Goal: Find specific page/section: Find specific page/section

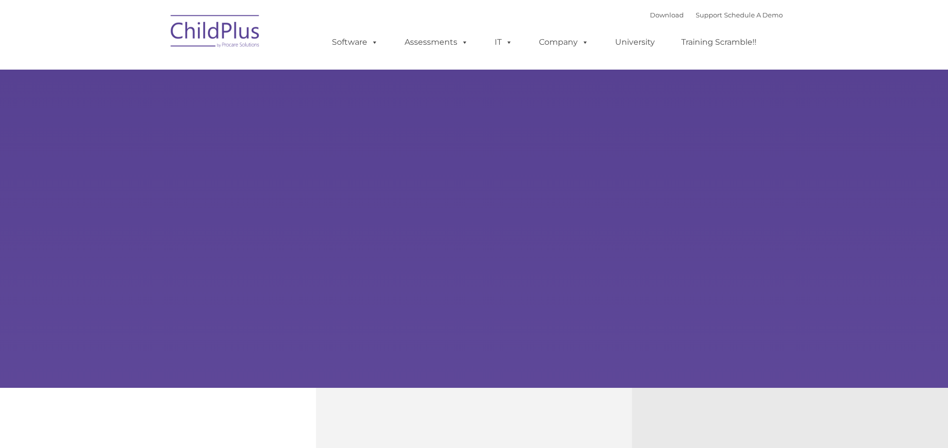
type input ""
select select "MEDIUM"
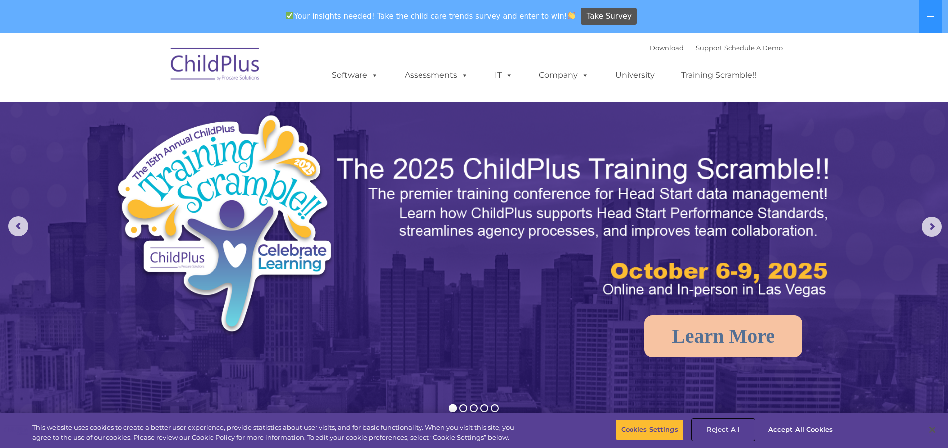
click at [724, 431] on button "Reject All" at bounding box center [723, 430] width 62 height 21
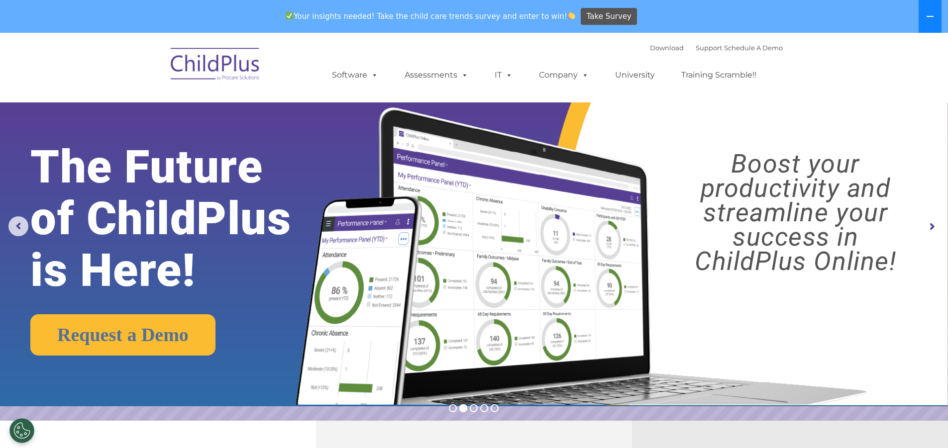
click at [934, 19] on icon at bounding box center [930, 16] width 8 height 8
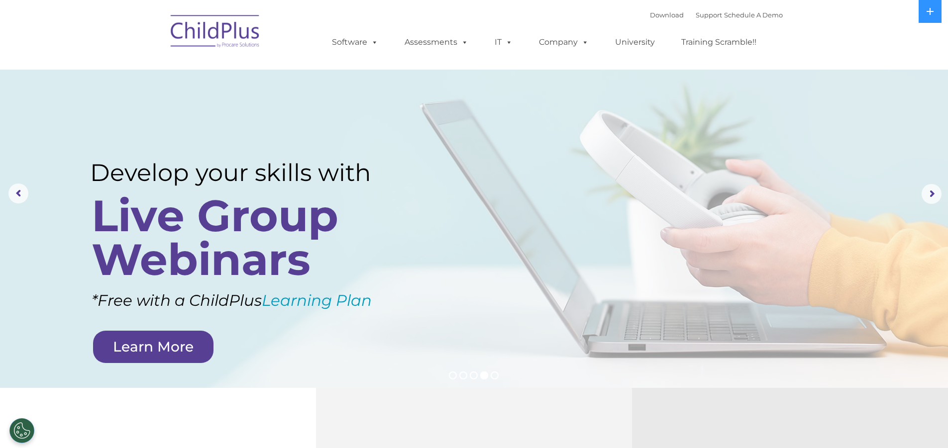
click at [201, 36] on img at bounding box center [216, 33] width 100 height 50
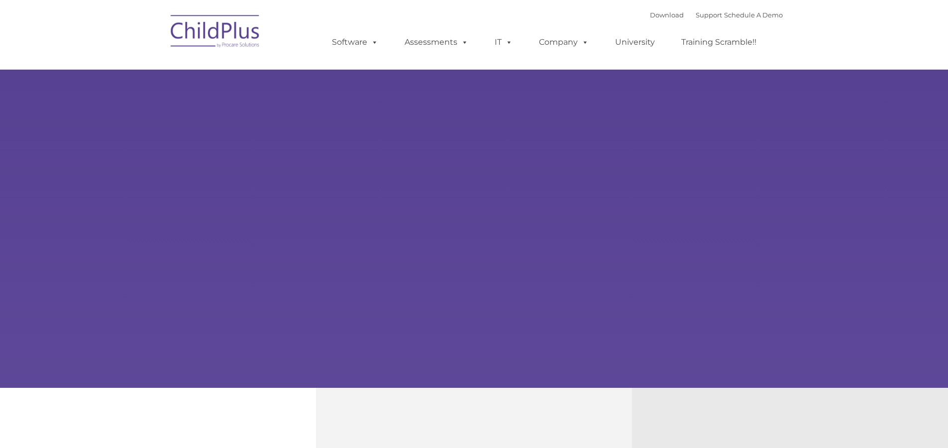
type input ""
select select "MEDIUM"
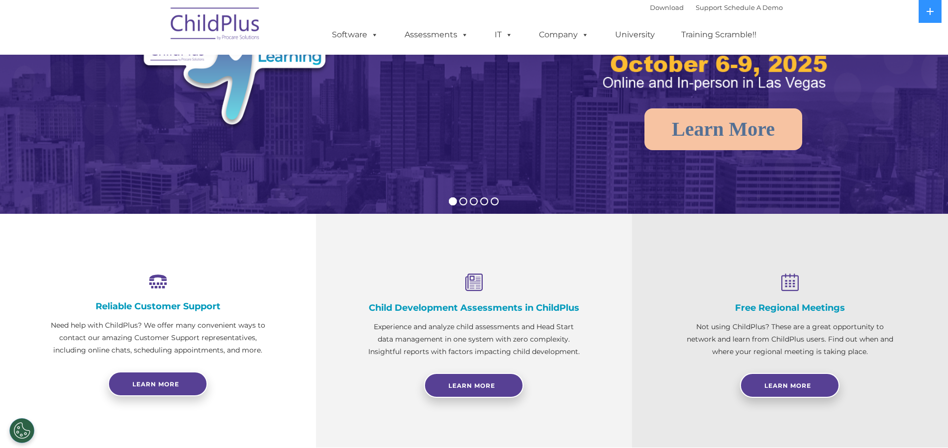
scroll to position [173, 0]
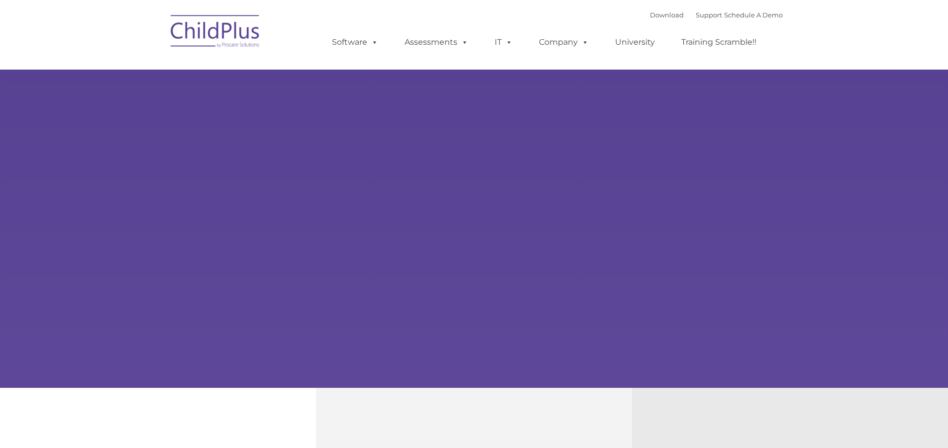
type input ""
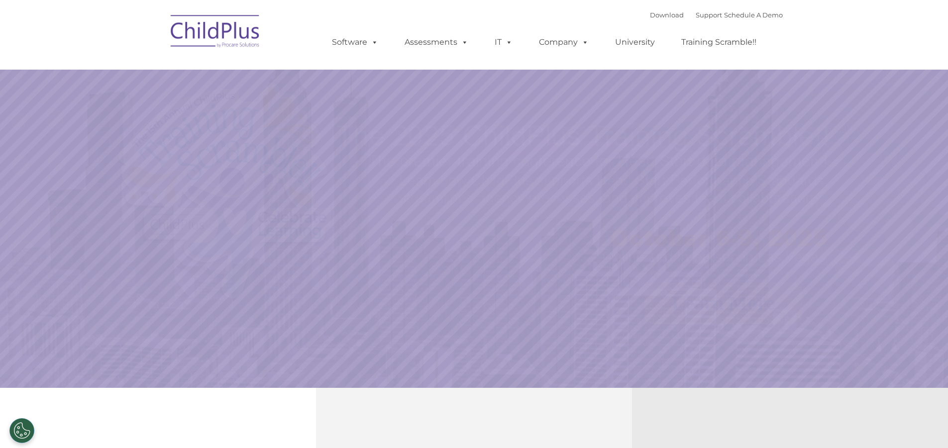
select select "MEDIUM"
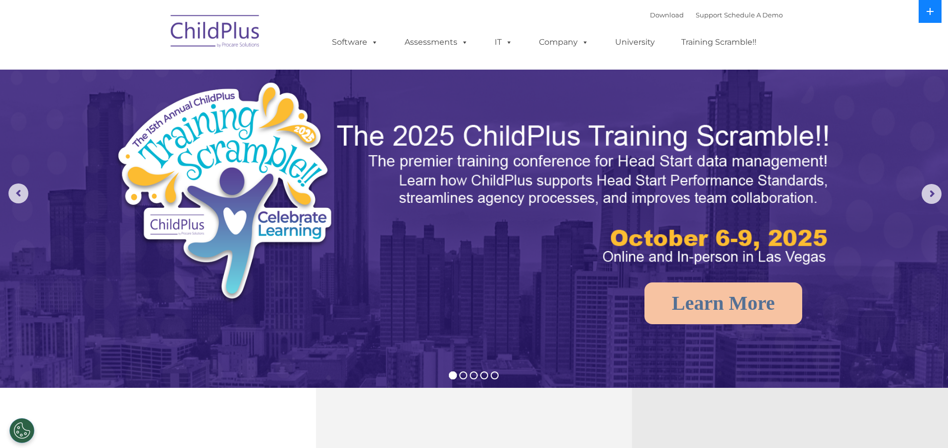
click at [936, 12] on button at bounding box center [930, 11] width 23 height 23
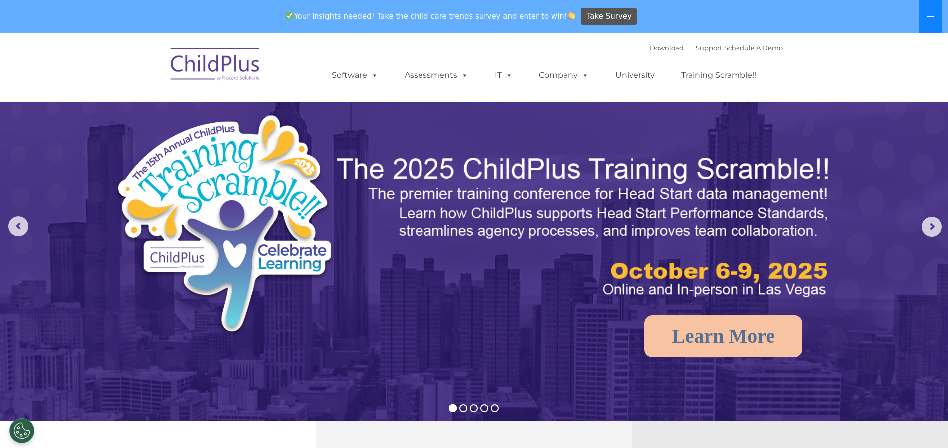
click at [936, 12] on button at bounding box center [930, 16] width 23 height 33
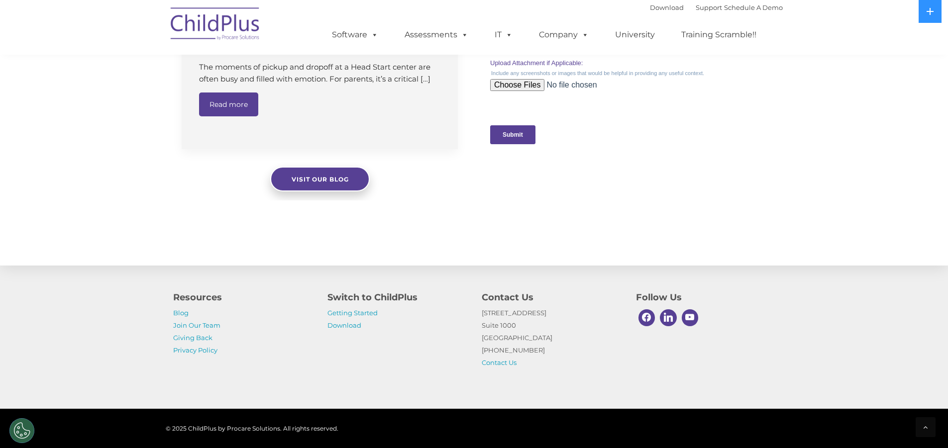
scroll to position [994, 0]
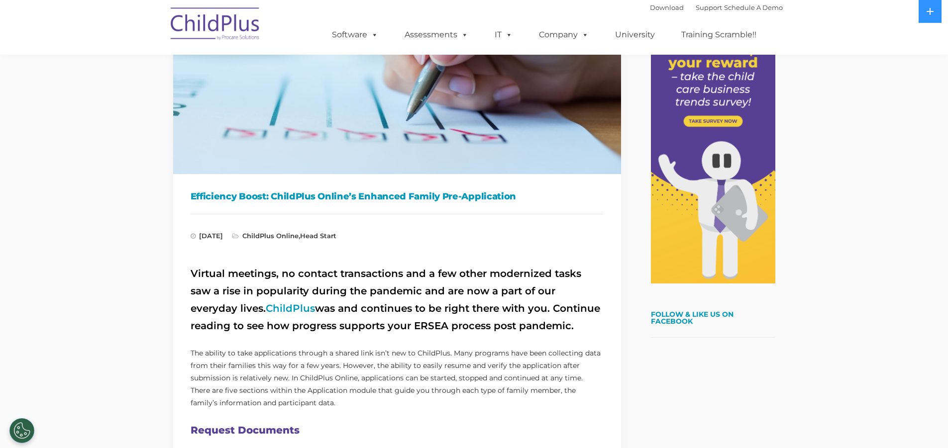
scroll to position [149, 0]
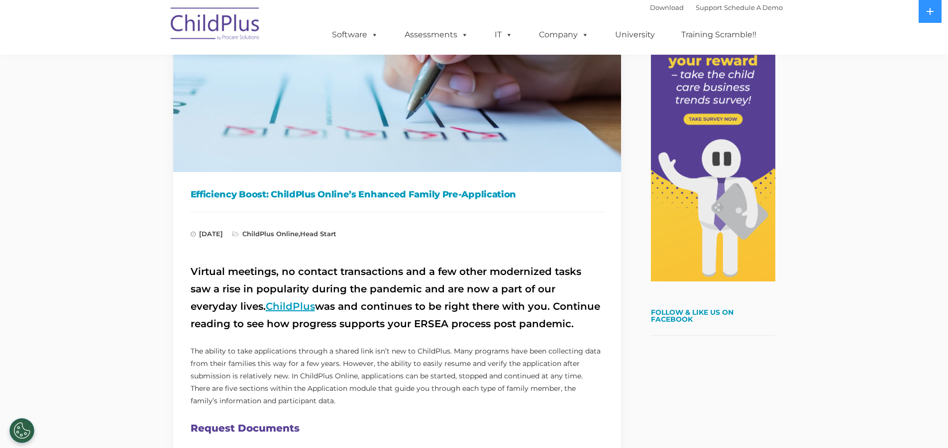
click at [266, 309] on link "ChildPlus" at bounding box center [290, 307] width 49 height 12
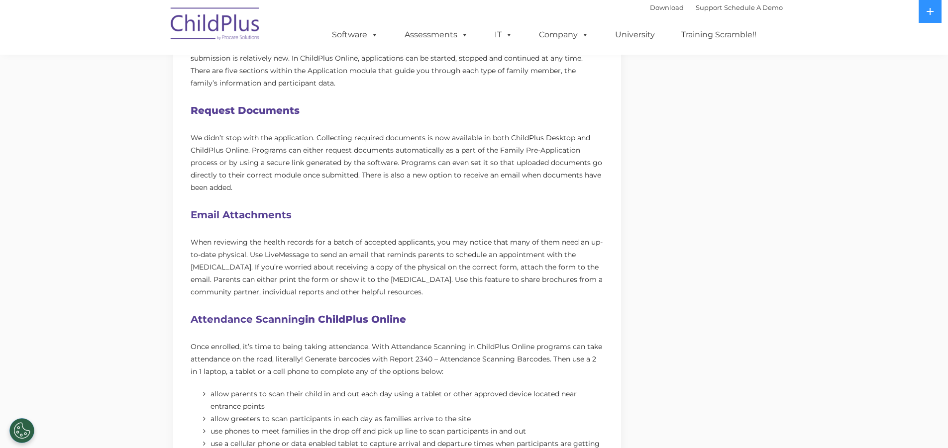
scroll to position [0, 0]
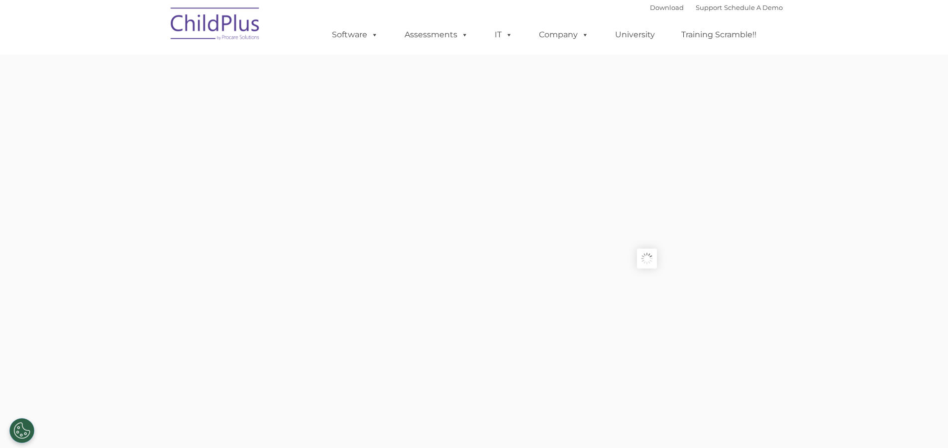
type input ""
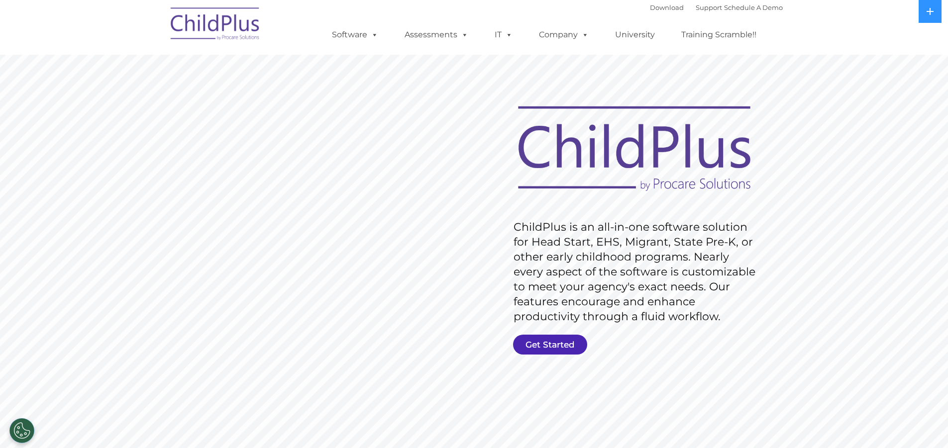
click at [536, 345] on link "Get Started" at bounding box center [550, 345] width 74 height 20
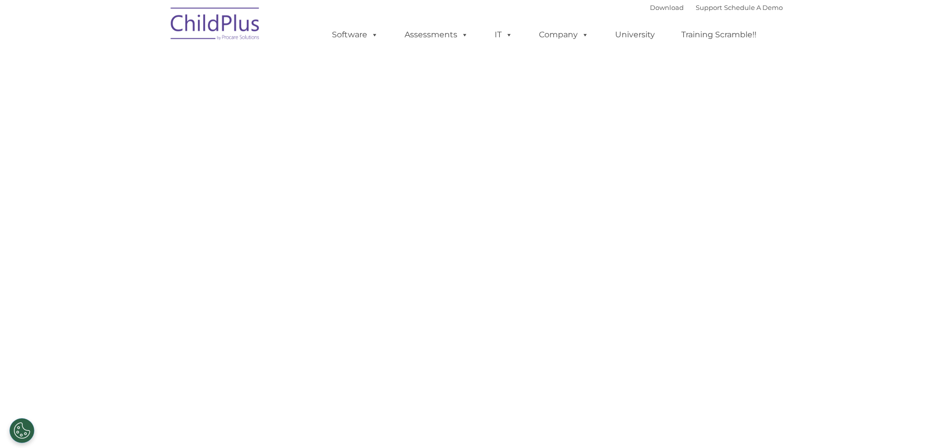
select select "MEDIUM"
